Goal: Task Accomplishment & Management: Manage account settings

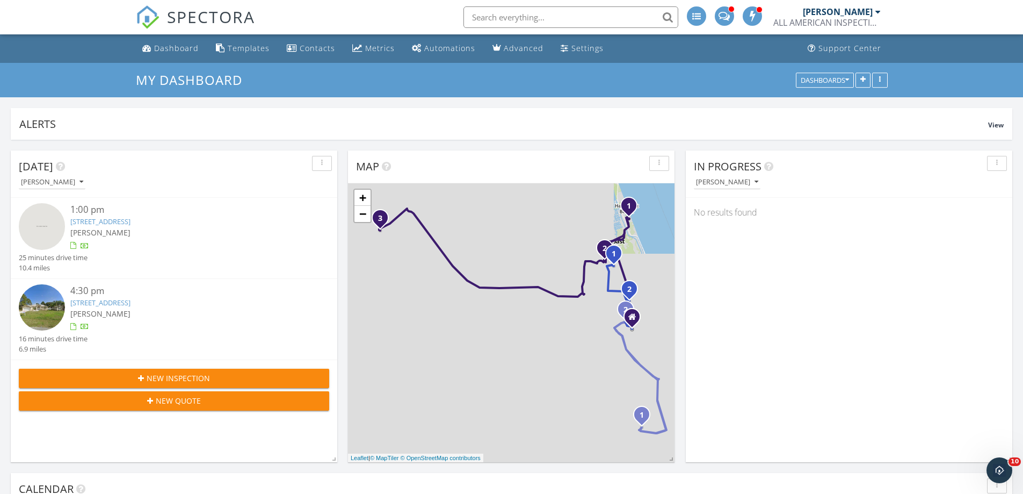
click at [825, 392] on div "In Progress John Mock No results found" at bounding box center [849, 306] width 327 height 312
click at [131, 219] on link "118 Park Pl Cir, Palm Coast, FL 32164" at bounding box center [100, 221] width 60 height 10
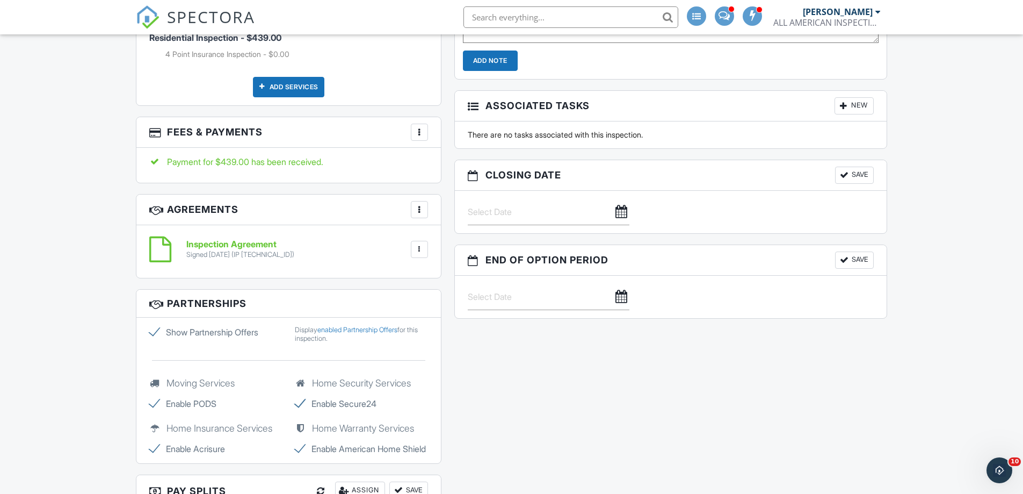
scroll to position [716, 0]
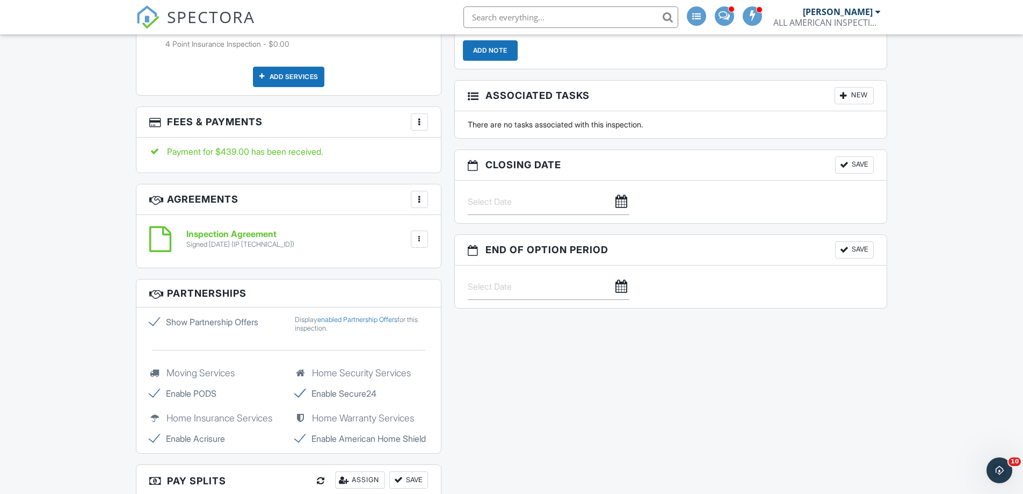
click at [424, 118] on div at bounding box center [419, 122] width 11 height 11
click at [422, 120] on div at bounding box center [419, 122] width 11 height 11
click at [420, 126] on div at bounding box center [419, 122] width 11 height 11
click at [419, 125] on div at bounding box center [419, 122] width 11 height 11
click at [263, 157] on div "Payment for $439.00 has been received." at bounding box center [288, 152] width 279 height 12
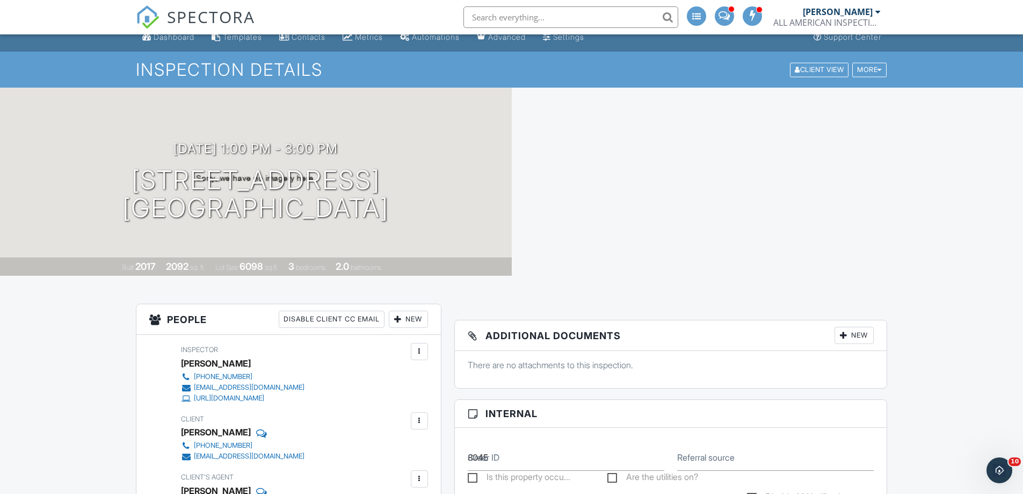
scroll to position [0, 0]
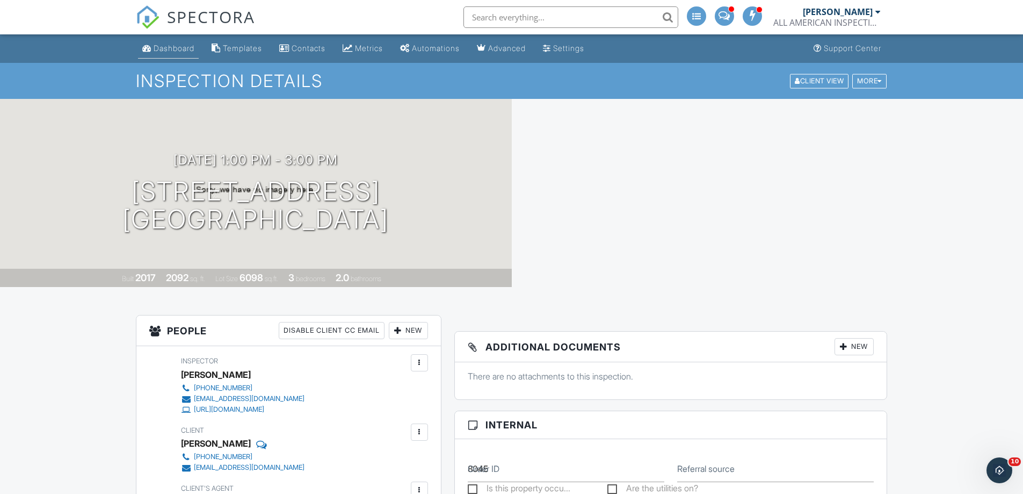
click at [182, 48] on div "Dashboard" at bounding box center [174, 48] width 41 height 9
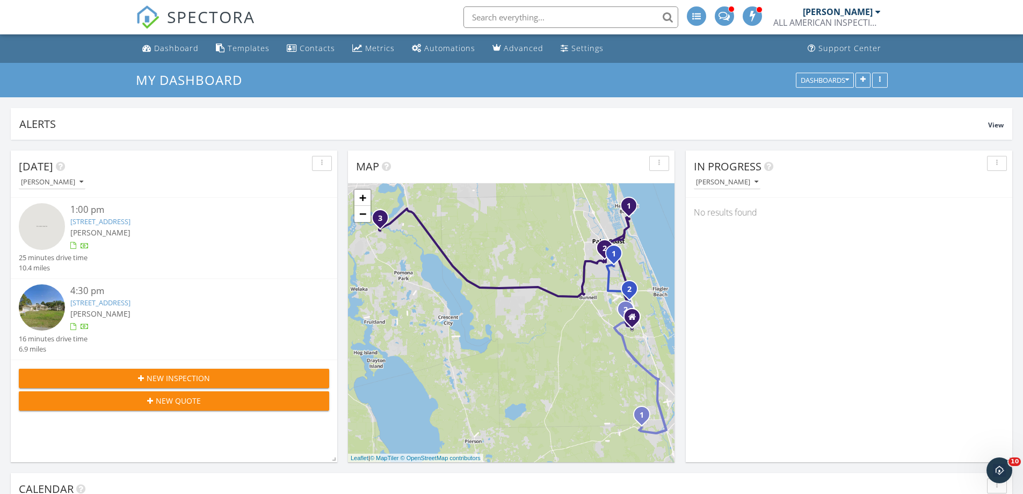
scroll to position [5, 5]
click at [113, 216] on link "118 Park Pl Cir, Palm Coast, FL 32164" at bounding box center [100, 221] width 60 height 10
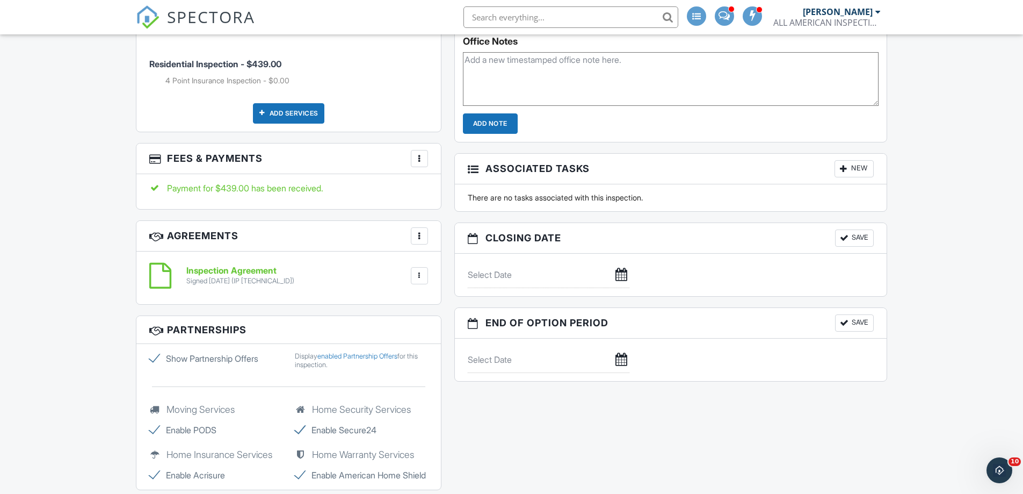
scroll to position [716, 0]
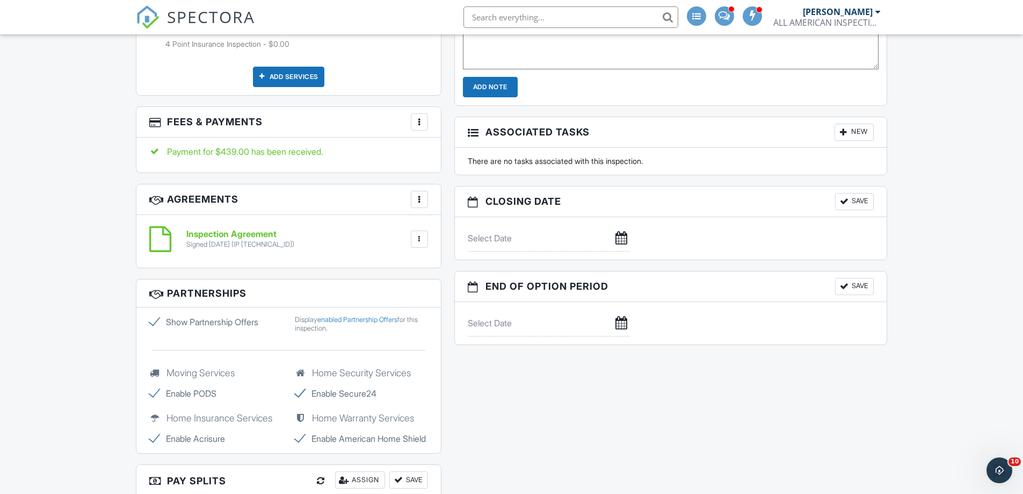
click at [414, 112] on h3 "Fees & Payments More Edit Fees & Payments Add Services View Invoice" at bounding box center [288, 122] width 305 height 31
click at [414, 117] on div at bounding box center [419, 122] width 11 height 11
click at [482, 206] on li "View Invoice" at bounding box center [473, 208] width 112 height 27
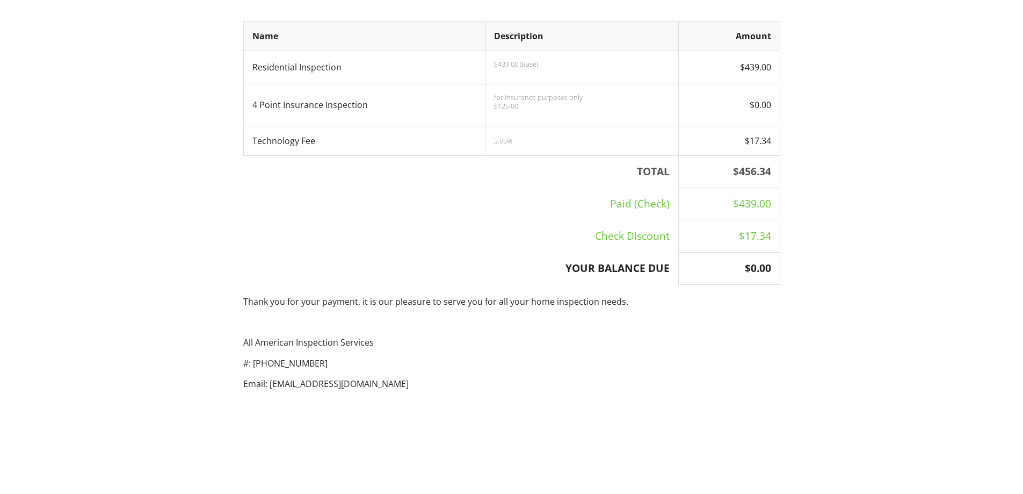
scroll to position [332, 0]
